Goal: Task Accomplishment & Management: Use online tool/utility

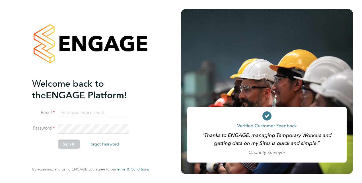
type input "[PERSON_NAME][EMAIL_ADDRESS][PERSON_NAME][DOMAIN_NAME]"
click at [62, 145] on button "Sign In" at bounding box center [69, 144] width 22 height 9
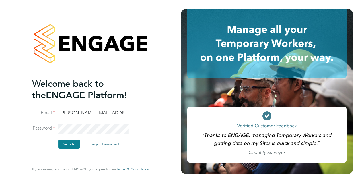
click at [63, 145] on button "Sign In" at bounding box center [69, 144] width 22 height 9
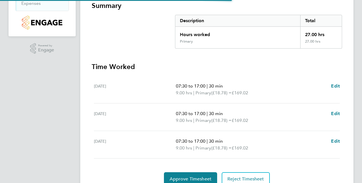
scroll to position [130, 0]
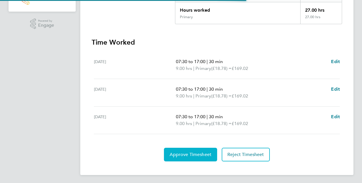
click at [196, 154] on span "Approve Timesheet" at bounding box center [191, 155] width 42 height 6
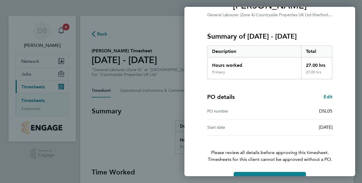
scroll to position [73, 0]
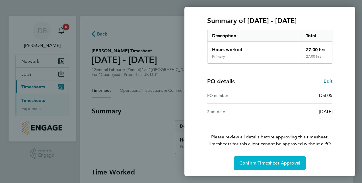
click at [256, 158] on button "Confirm Timesheet Approval" at bounding box center [270, 163] width 72 height 14
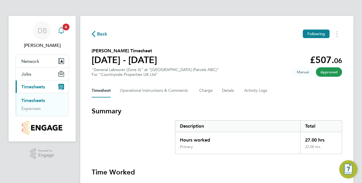
click at [64, 31] on icon "Main navigation" at bounding box center [61, 30] width 7 height 7
